Goal: Find specific page/section: Find specific page/section

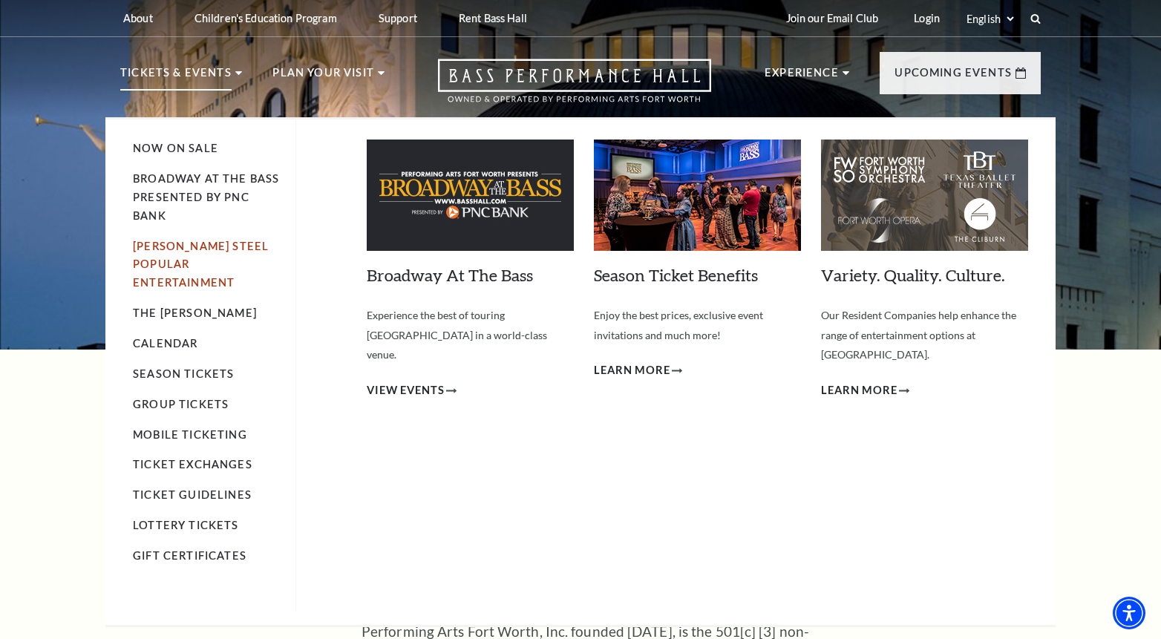
click at [194, 264] on link "[PERSON_NAME] Steel Popular Entertainment" at bounding box center [201, 265] width 136 height 50
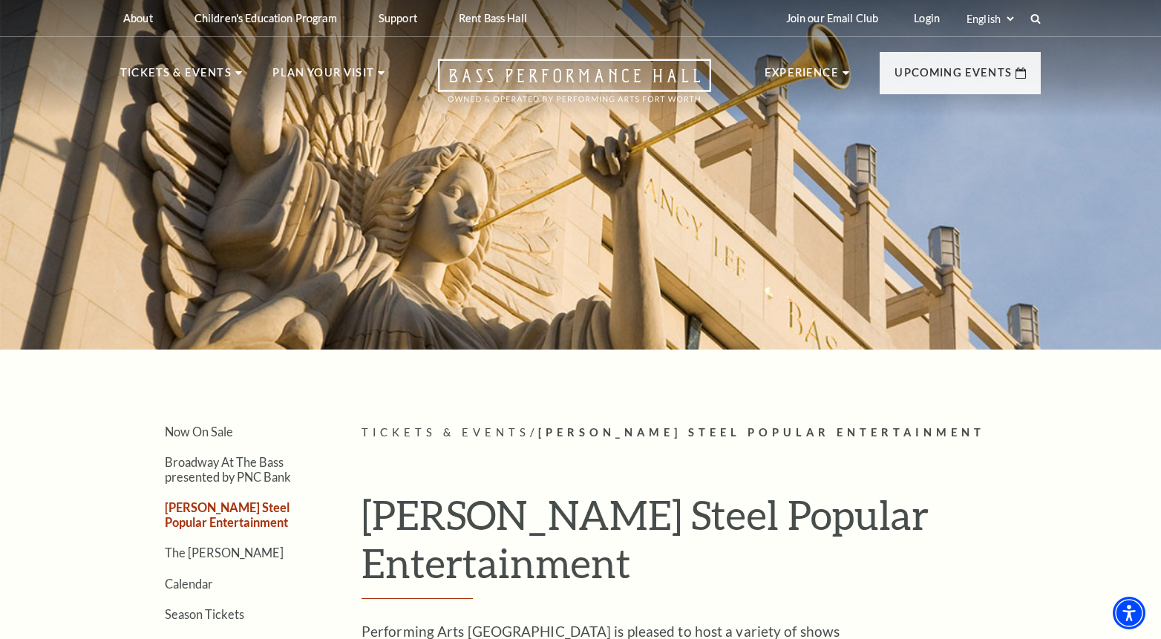
click at [800, 324] on div at bounding box center [580, 170] width 1161 height 359
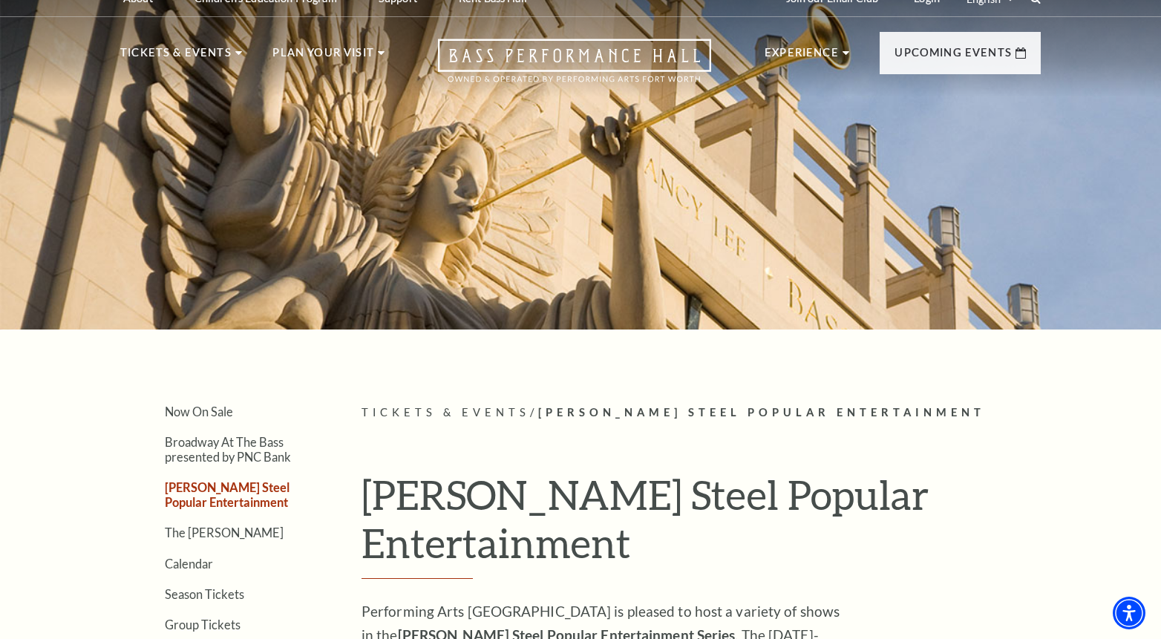
scroll to position [21, 0]
